Goal: Navigation & Orientation: Find specific page/section

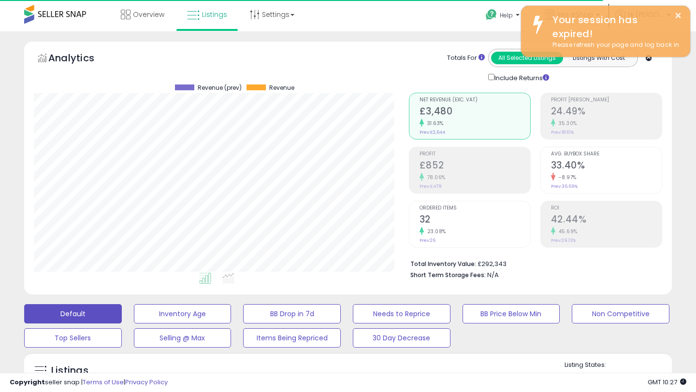
scroll to position [198, 374]
click at [150, 15] on span "Overview" at bounding box center [148, 15] width 31 height 10
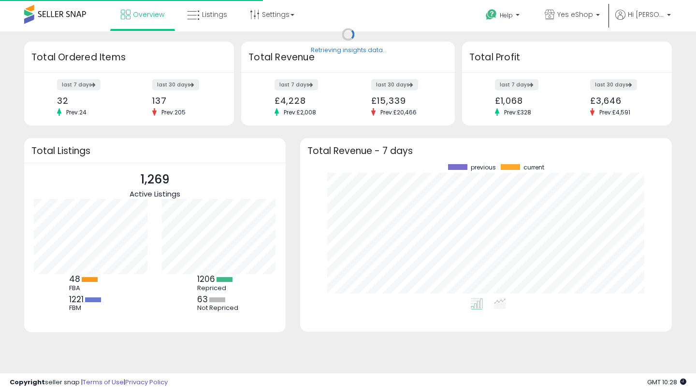
scroll to position [134, 352]
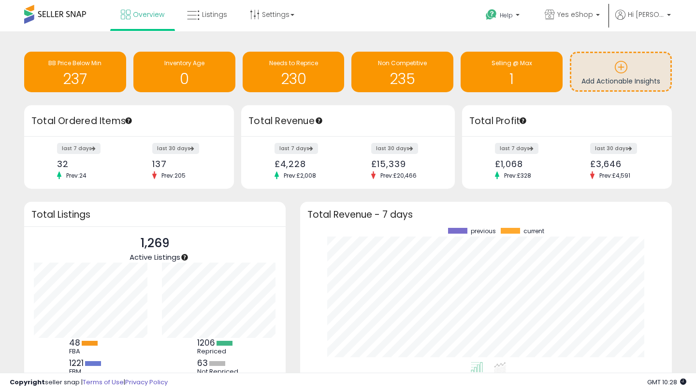
click at [362, 103] on div "Retrieving insights data.. BB Price Below Min 237 Inventory Age 0 Needs to Repr…" at bounding box center [348, 73] width 662 height 64
click at [27, 195] on div "Retrieving insights data.. BB Price Below Min 237 Inventory Age 0 Needs to Repr…" at bounding box center [348, 231] width 686 height 380
click at [291, 206] on div "Retrieving overview data.. Total Listings 1,269 Active Listings 48 FBA 1221 63" at bounding box center [155, 305] width 276 height 206
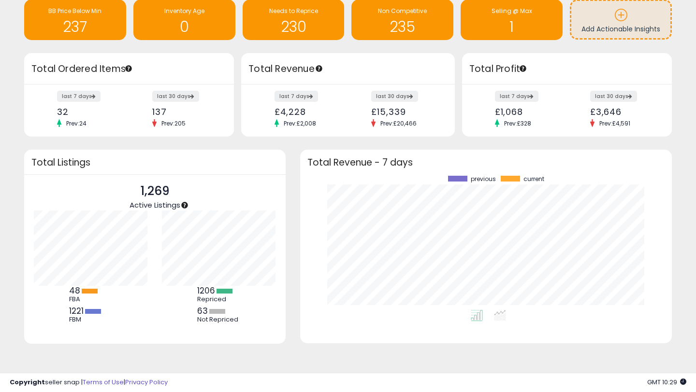
scroll to position [53, 0]
click at [294, 156] on div "Retrieving overview data.. Total Revenue - 7 days previous current" at bounding box center [486, 252] width 386 height 206
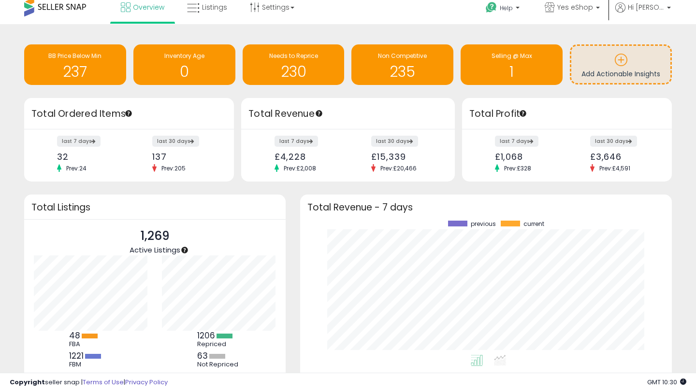
scroll to position [0, 0]
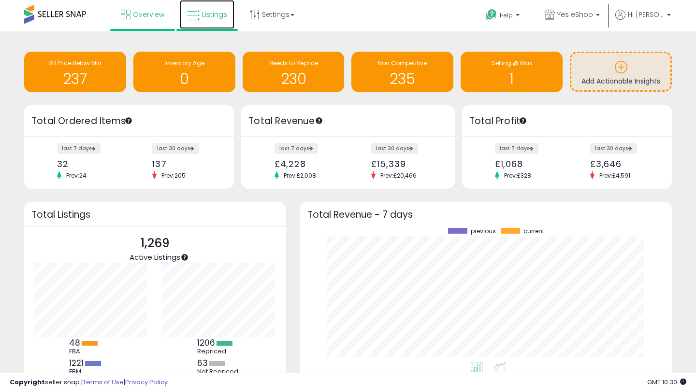
click at [205, 11] on span "Listings" at bounding box center [214, 15] width 25 height 10
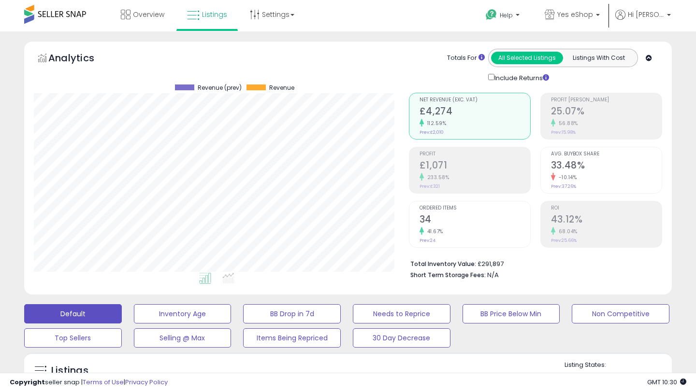
scroll to position [198, 374]
click at [397, 121] on div "Retrieving graph data.. Revenue (prev) Revenue" at bounding box center [214, 182] width 375 height 198
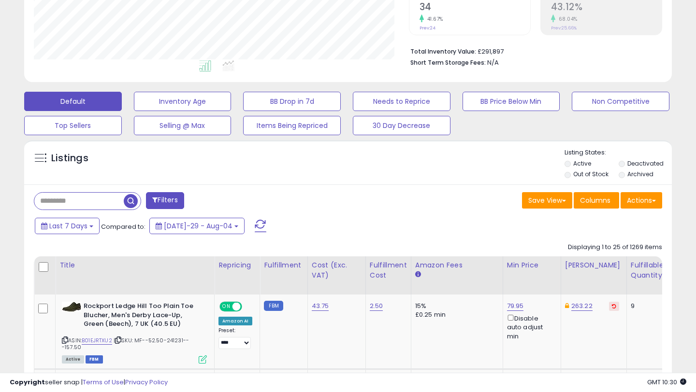
scroll to position [232, 0]
